Goal: Information Seeking & Learning: Check status

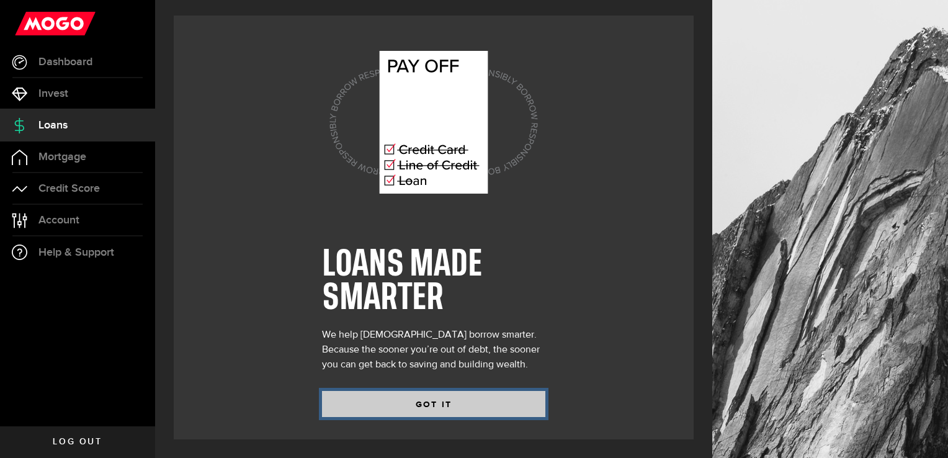
click at [442, 397] on button "GOT IT" at bounding box center [433, 404] width 223 height 26
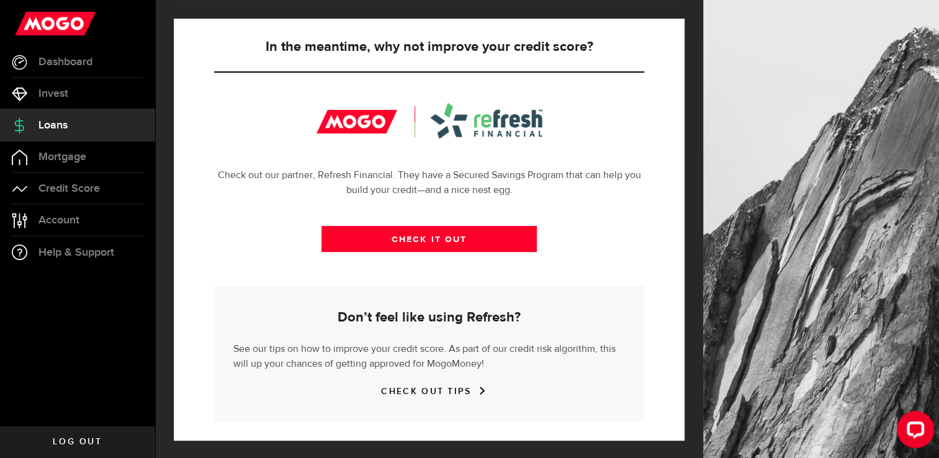
scroll to position [438, 0]
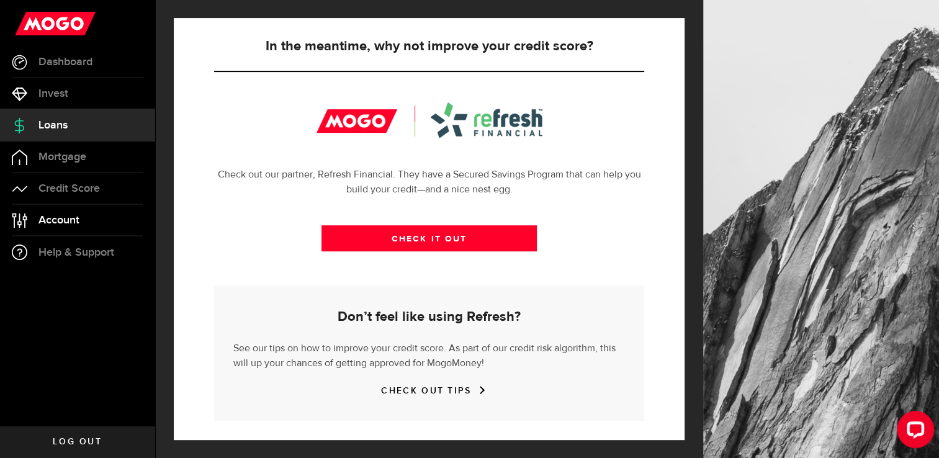
click at [84, 212] on link "Account Compte" at bounding box center [77, 220] width 155 height 31
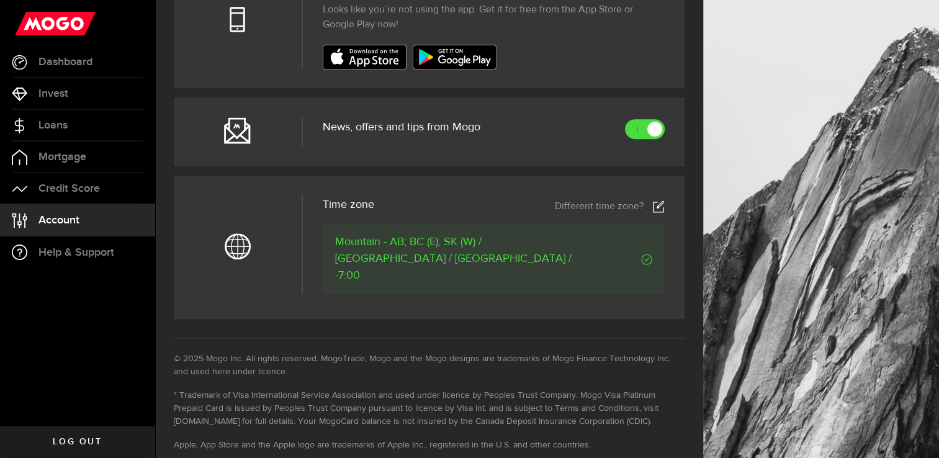
scroll to position [496, 0]
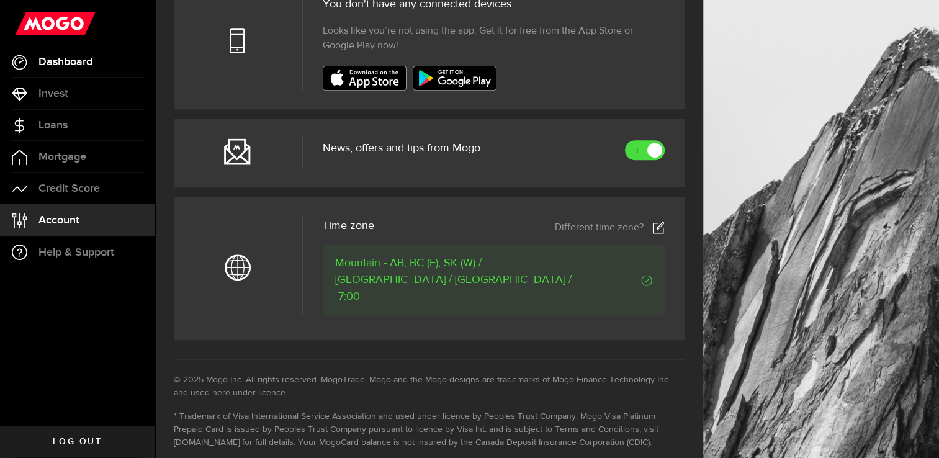
click at [71, 56] on span "Dashboard" at bounding box center [65, 61] width 54 height 11
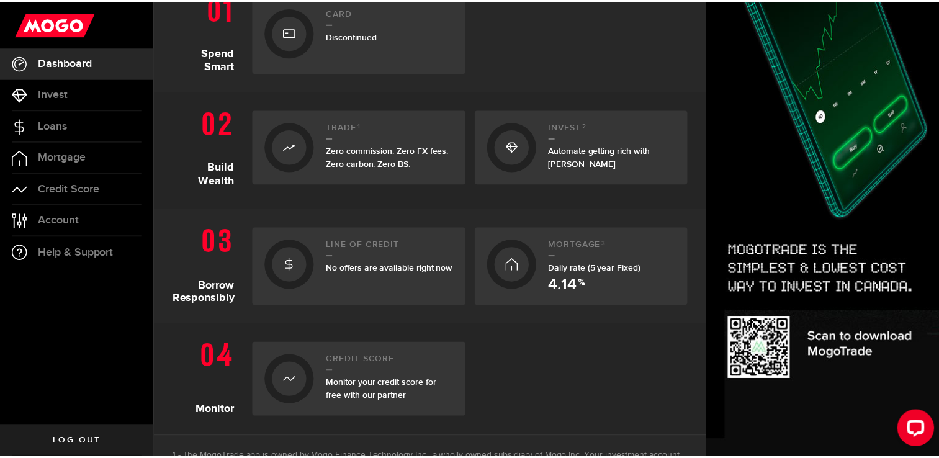
scroll to position [372, 0]
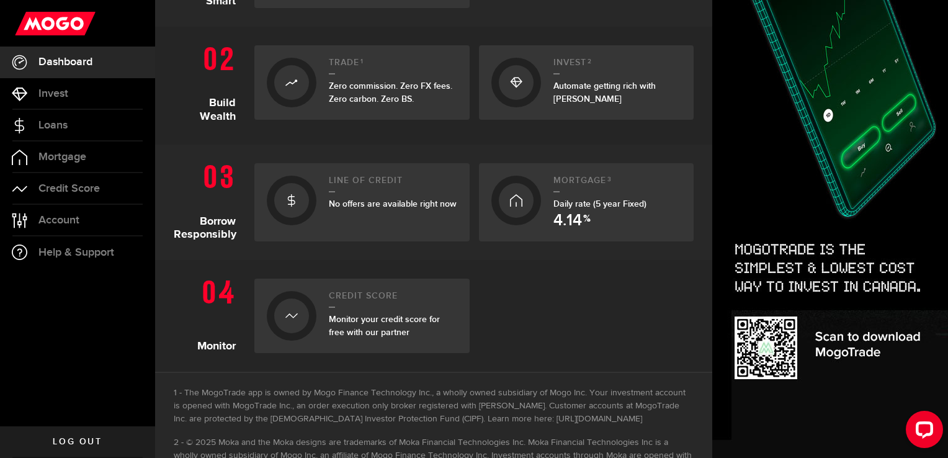
click at [626, 172] on link "Mortgage 3 Daily rate (5 year Fixed) 4.14 %" at bounding box center [586, 202] width 215 height 78
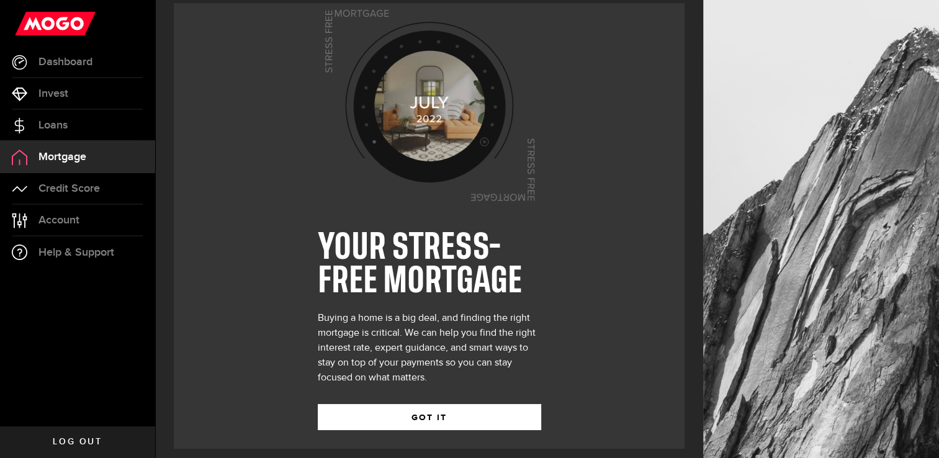
scroll to position [20, 0]
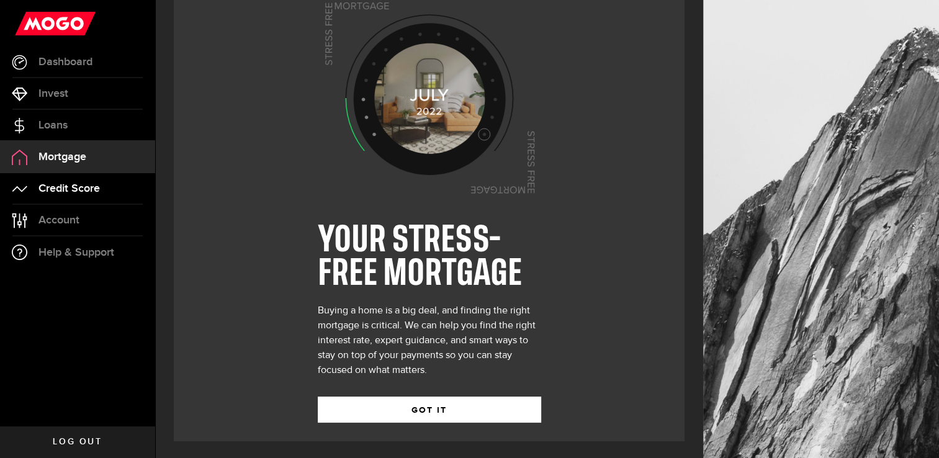
click at [89, 184] on span "Credit Score" at bounding box center [68, 188] width 61 height 11
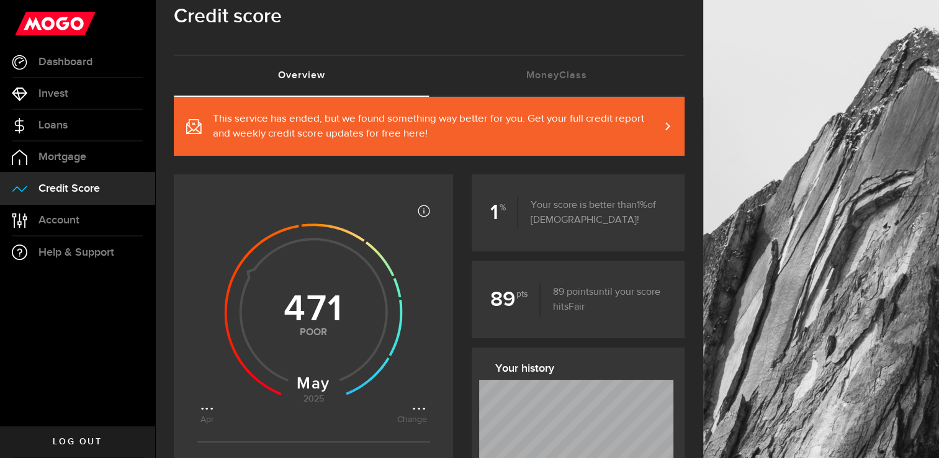
scroll to position [62, 0]
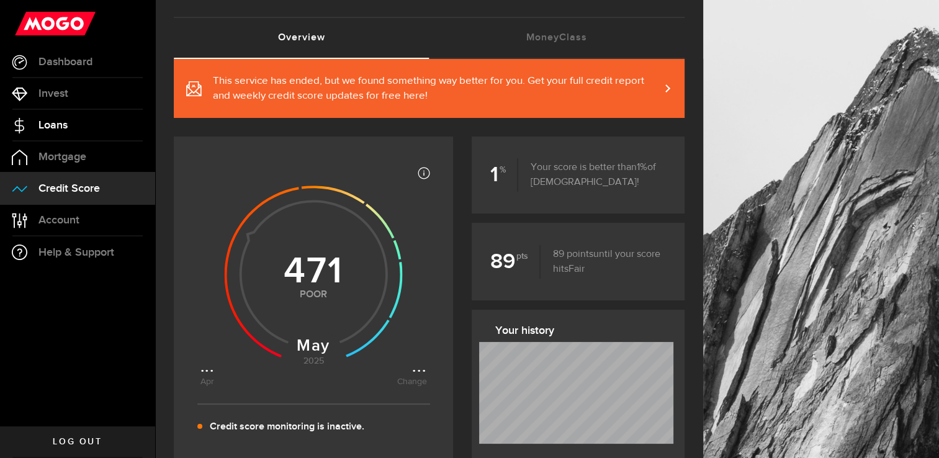
click at [60, 115] on link "Loans" at bounding box center [77, 125] width 155 height 31
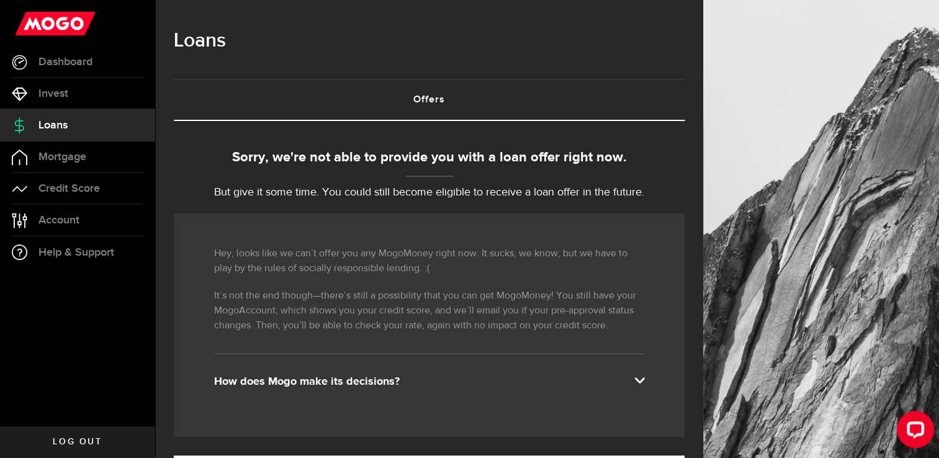
click at [108, 126] on link "Loans" at bounding box center [77, 125] width 155 height 31
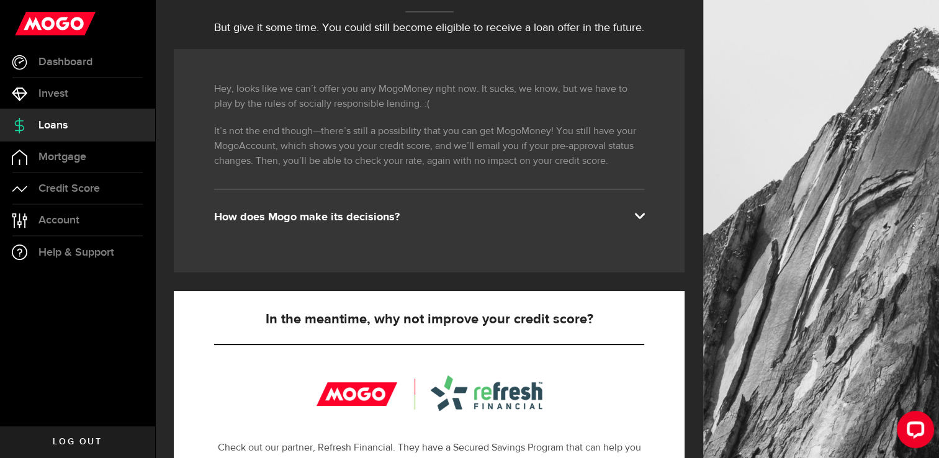
scroll to position [186, 0]
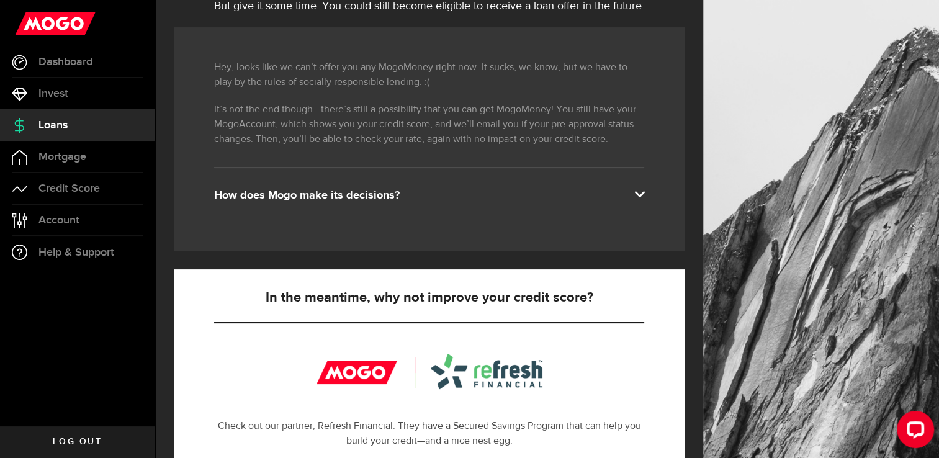
click at [644, 192] on span at bounding box center [639, 193] width 10 height 10
click at [644, 188] on span at bounding box center [639, 193] width 10 height 10
click at [368, 193] on div "How does Mogo make its decisions?" at bounding box center [429, 195] width 430 height 15
click at [656, 195] on div "Hey, looks like we can’t offer you any MogoMoney right now. It sucks, we know, …" at bounding box center [429, 138] width 511 height 223
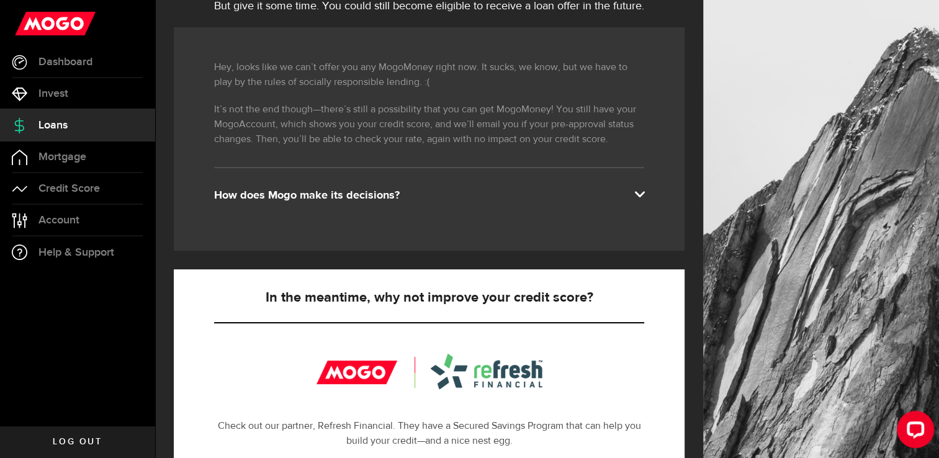
click at [644, 194] on span at bounding box center [639, 193] width 10 height 10
click at [644, 192] on span at bounding box center [639, 193] width 10 height 10
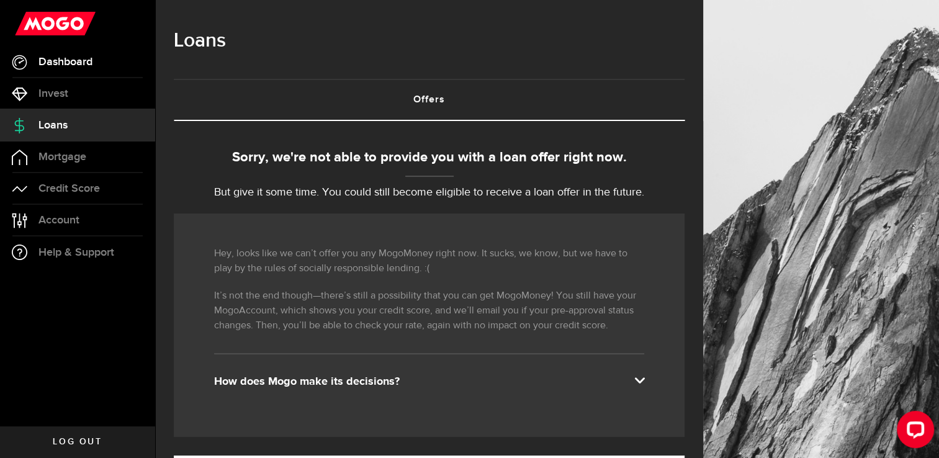
click at [60, 61] on span "Dashboard" at bounding box center [65, 61] width 54 height 11
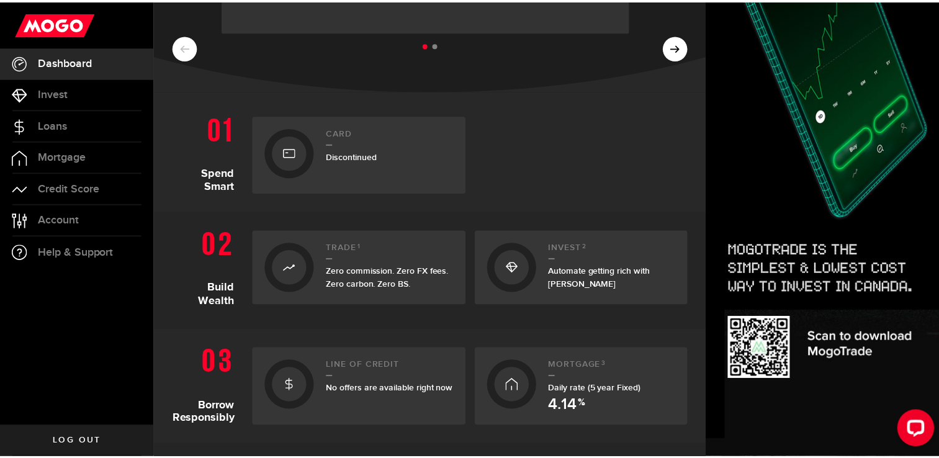
scroll to position [310, 0]
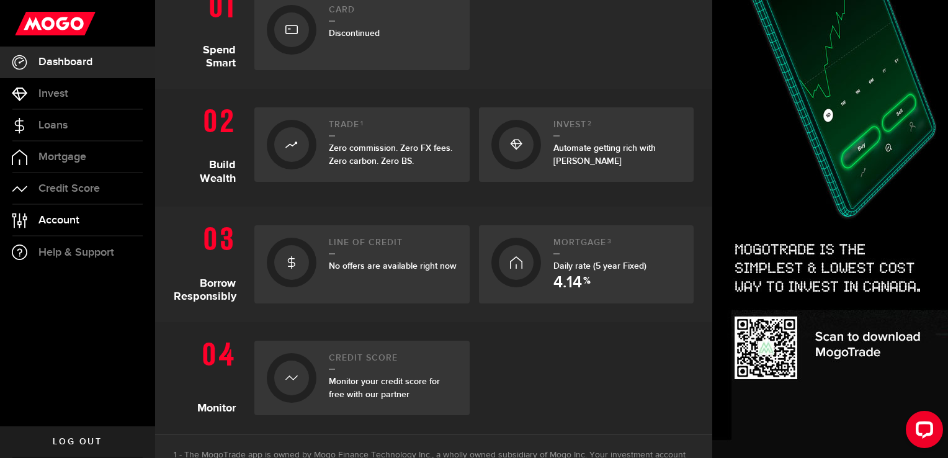
click at [54, 215] on span "Account" at bounding box center [58, 220] width 41 height 11
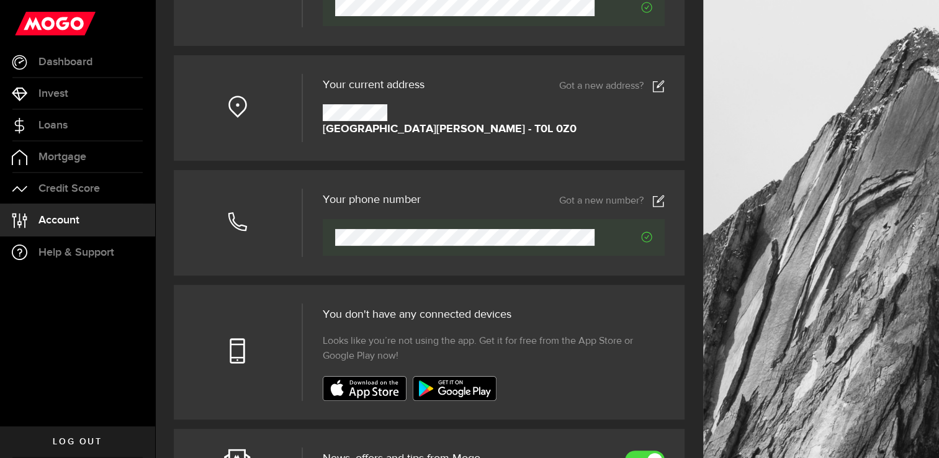
scroll to position [248, 0]
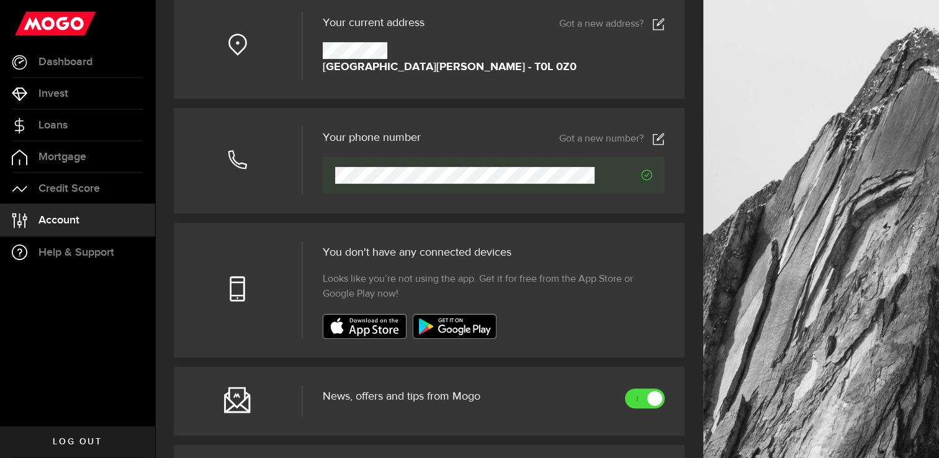
click at [117, 300] on ul "Dashboard Dashboard Bitcoin Bitcoin Invest Invest Loans Loans Mortgage Mortgage…" at bounding box center [77, 237] width 155 height 380
